Goal: Information Seeking & Learning: Learn about a topic

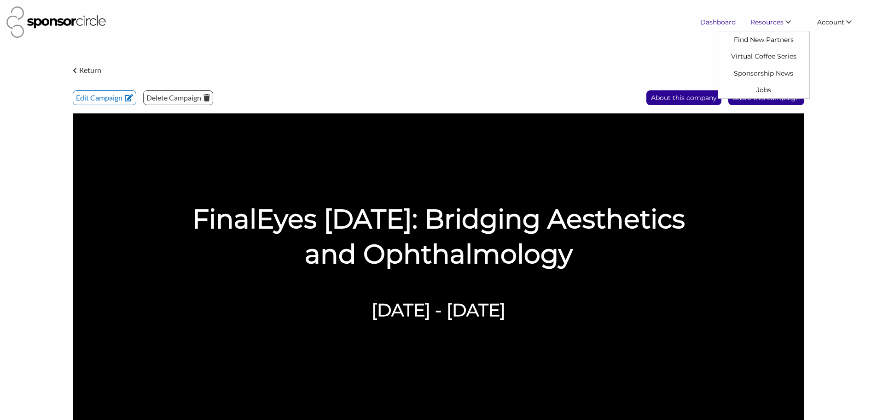
click at [723, 23] on link "Dashboard" at bounding box center [718, 22] width 50 height 17
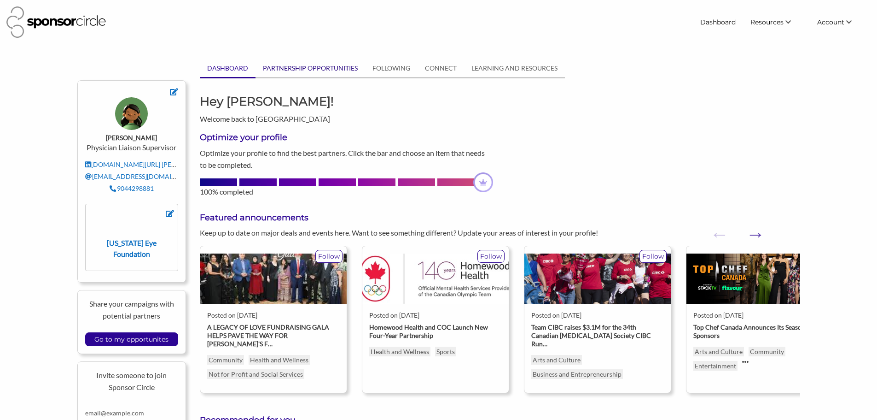
click at [311, 67] on link "PARTNERSHIP OPPORTUNITIES" at bounding box center [311, 68] width 110 height 18
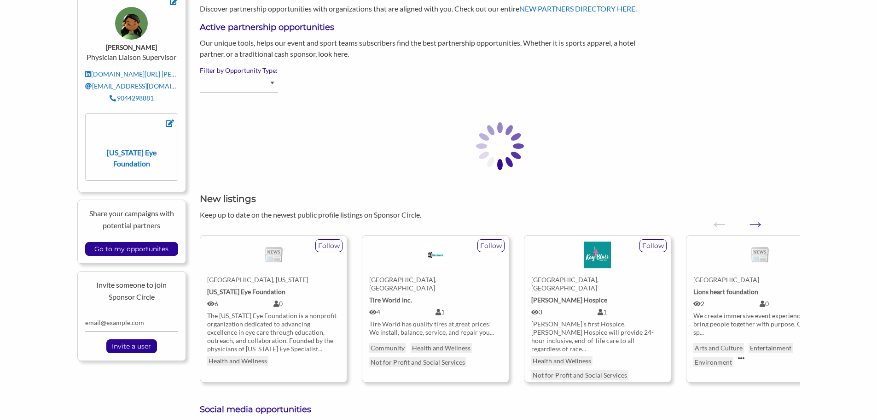
scroll to position [92, 0]
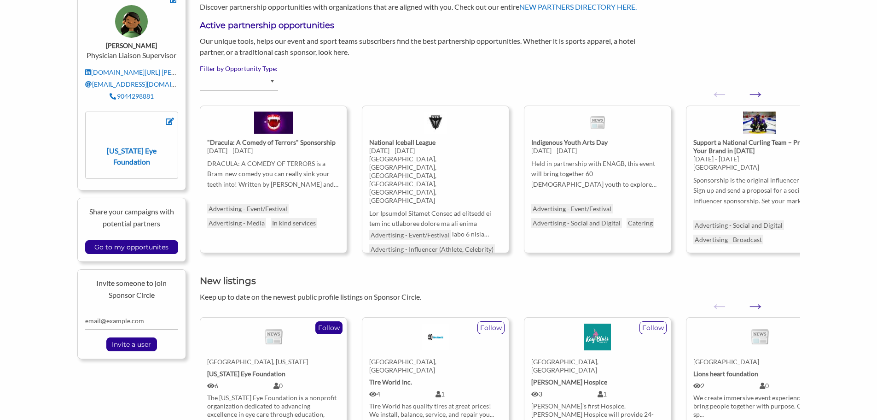
click at [327, 330] on p "Follow" at bounding box center [329, 328] width 26 height 12
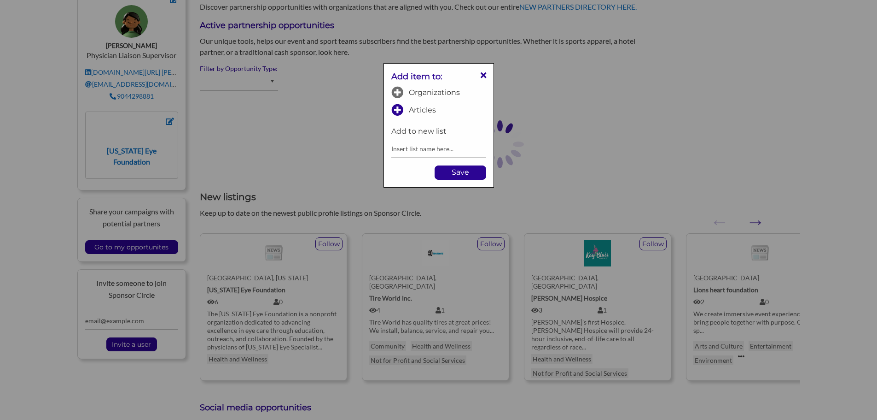
click at [400, 90] on icon at bounding box center [398, 92] width 12 height 12
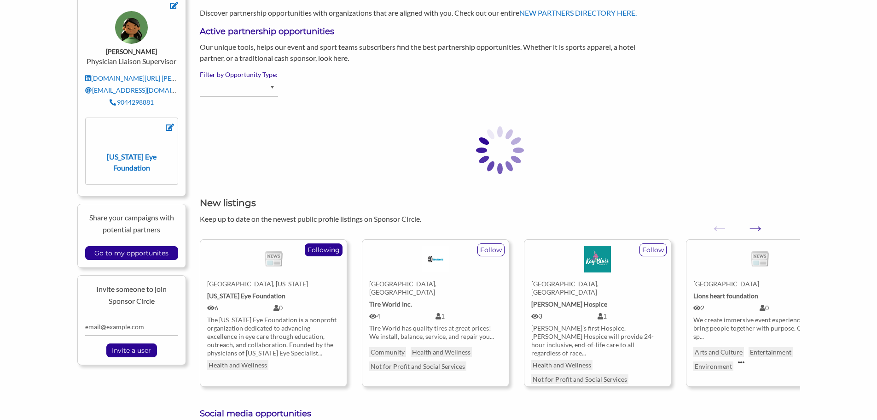
scroll to position [184, 0]
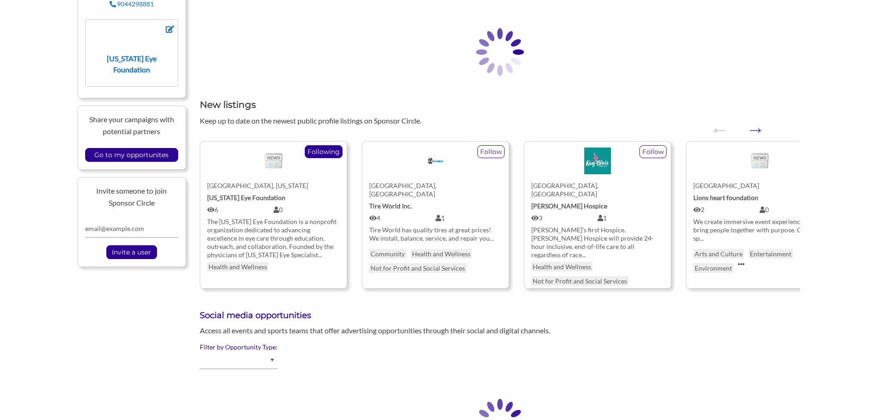
click at [243, 201] on strong "[US_STATE] Eye Foundation" at bounding box center [246, 197] width 78 height 8
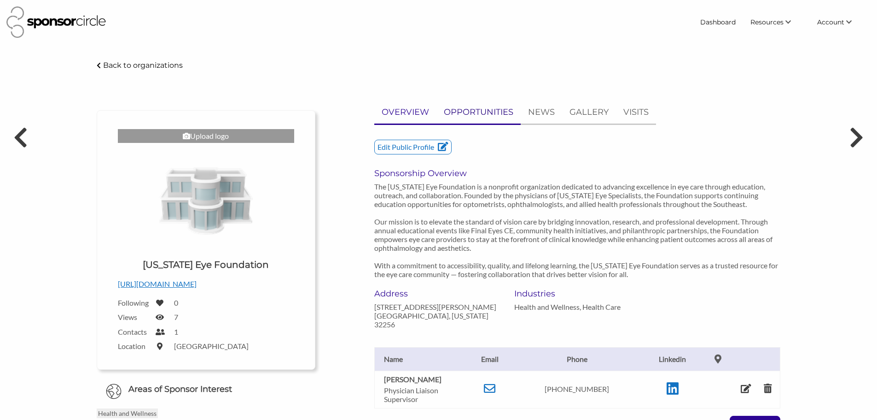
click at [491, 112] on p "OPPORTUNITIES" at bounding box center [479, 111] width 70 height 13
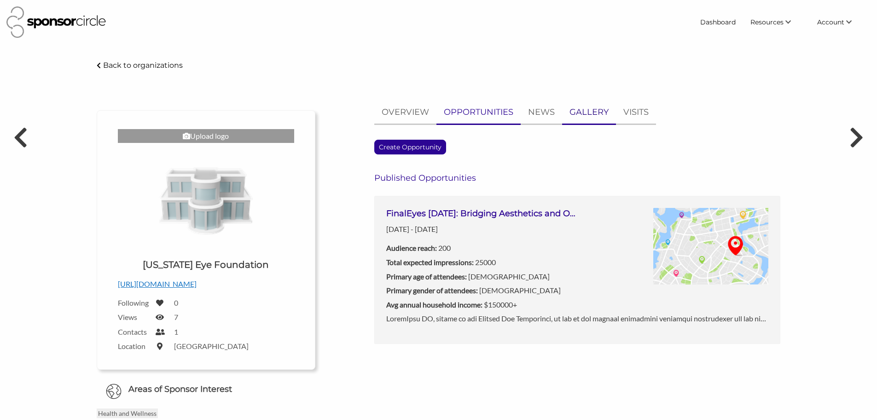
click at [573, 110] on p "GALLERY" at bounding box center [589, 111] width 39 height 13
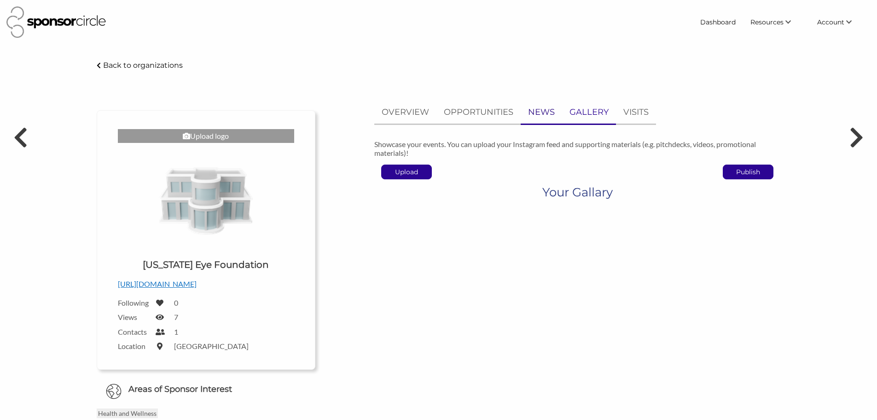
click at [542, 112] on p "NEWS" at bounding box center [541, 111] width 27 height 13
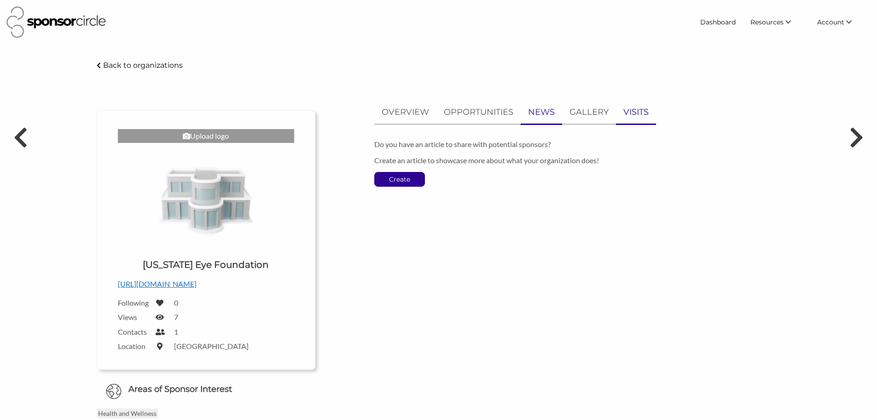
click at [650, 111] on link "VISITS" at bounding box center [636, 112] width 40 height 23
